Goal: Transaction & Acquisition: Purchase product/service

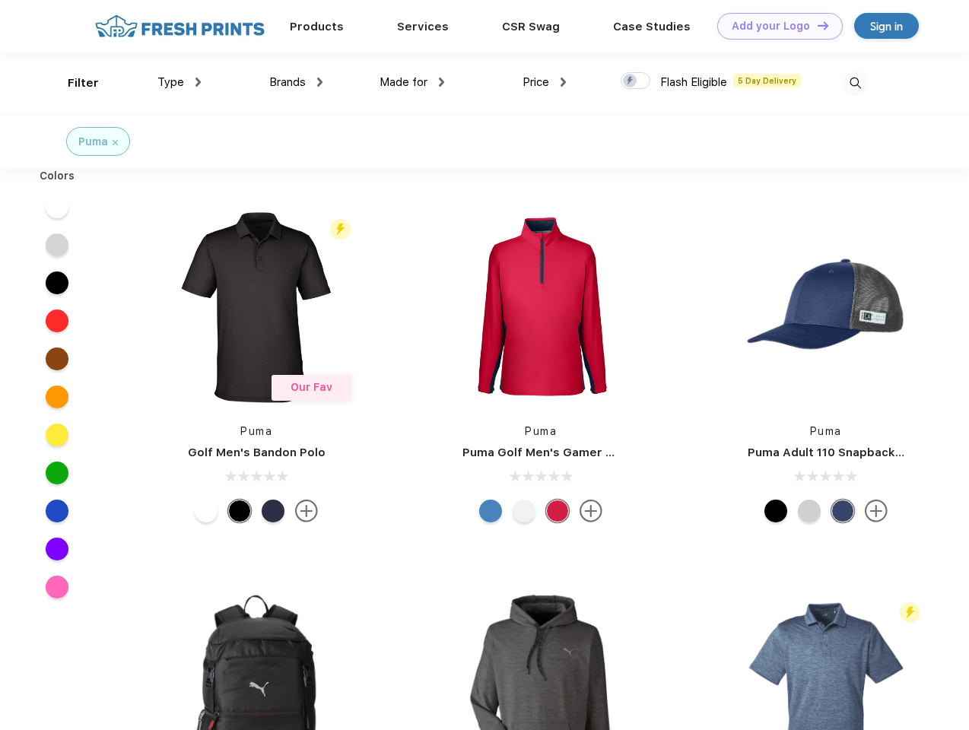
click at [774, 26] on link "Add your Logo Design Tool" at bounding box center [779, 26] width 125 height 27
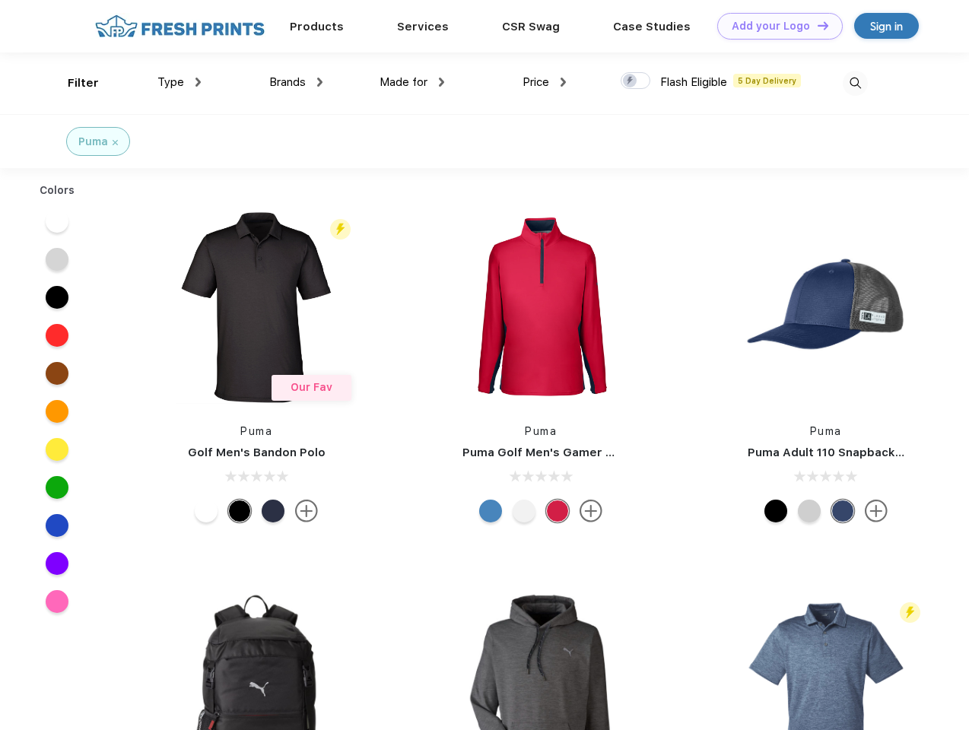
click at [0, 0] on div "Design Tool" at bounding box center [0, 0] width 0 height 0
click at [816, 25] on link "Add your Logo Design Tool" at bounding box center [779, 26] width 125 height 27
click at [73, 83] on div "Filter" at bounding box center [83, 83] width 31 height 17
click at [179, 82] on span "Type" at bounding box center [170, 82] width 27 height 14
click at [296, 82] on span "Brands" at bounding box center [287, 82] width 37 height 14
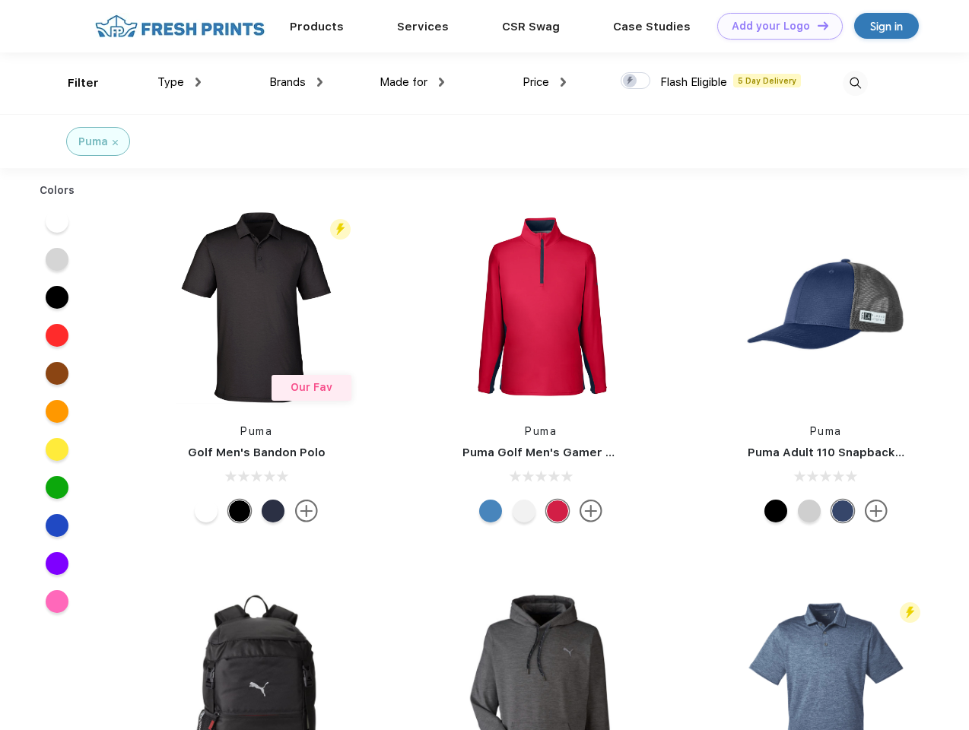
click at [412, 82] on span "Made for" at bounding box center [404, 82] width 48 height 14
click at [545, 82] on span "Price" at bounding box center [536, 82] width 27 height 14
click at [636, 81] on div at bounding box center [636, 80] width 30 height 17
click at [631, 81] on input "checkbox" at bounding box center [626, 76] width 10 height 10
click at [855, 83] on img at bounding box center [855, 83] width 25 height 25
